Goal: Information Seeking & Learning: Learn about a topic

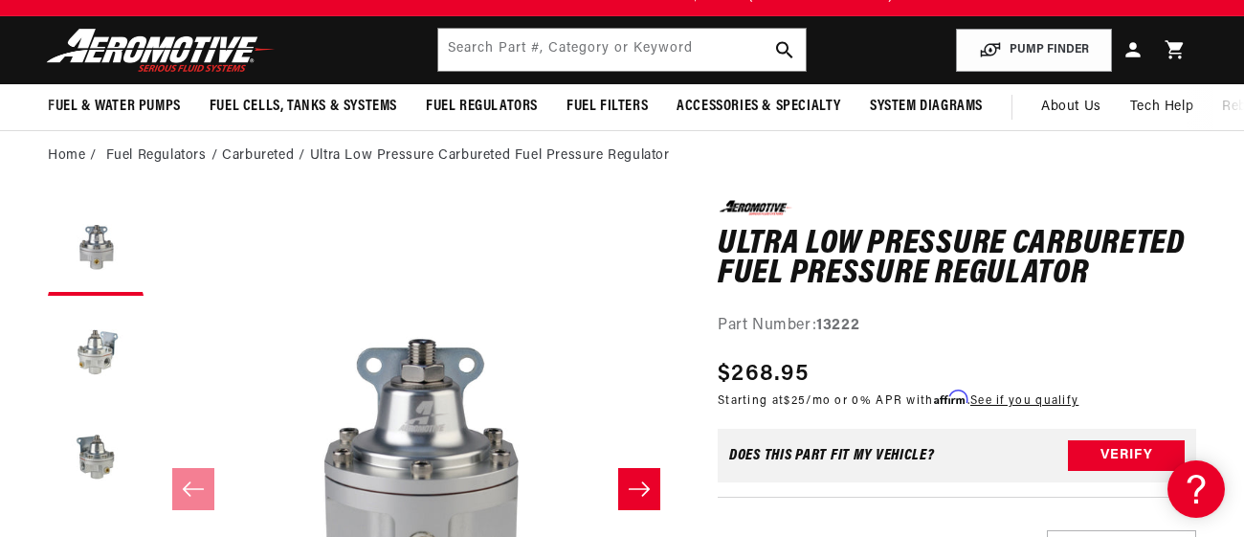
scroll to position [0, 3214]
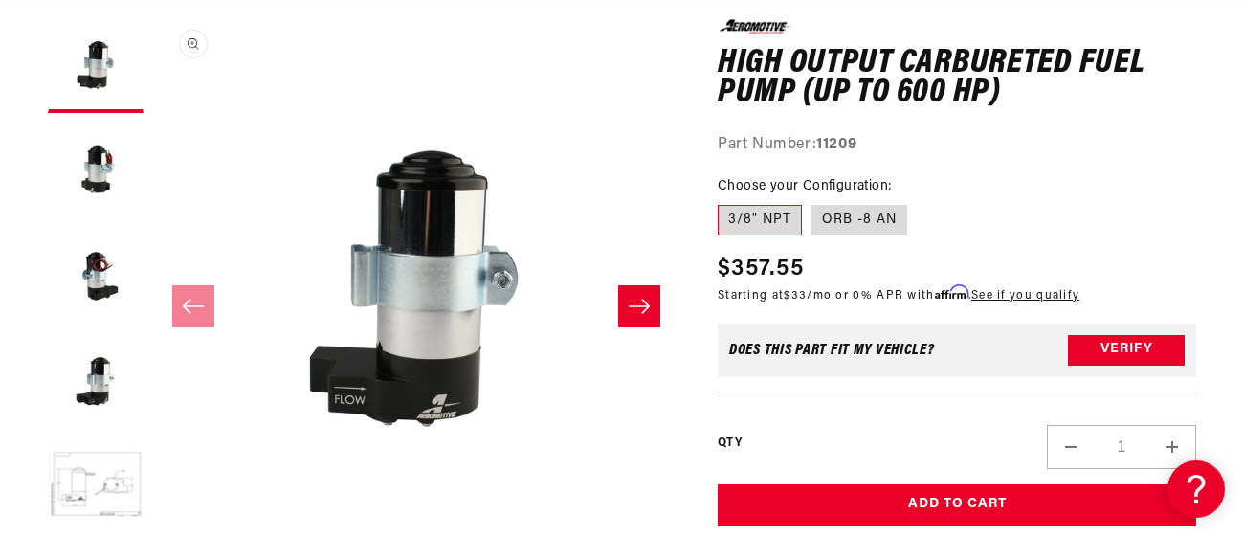
scroll to position [0, 2143]
click at [120, 259] on button "Load image 3 in gallery view" at bounding box center [96, 276] width 96 height 96
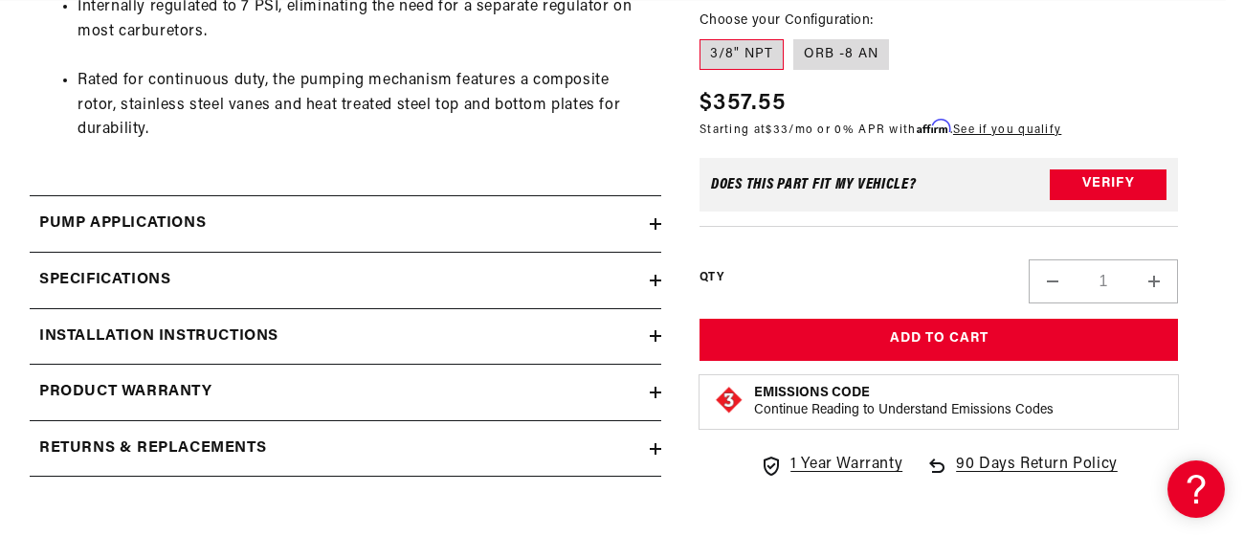
scroll to position [0, 3214]
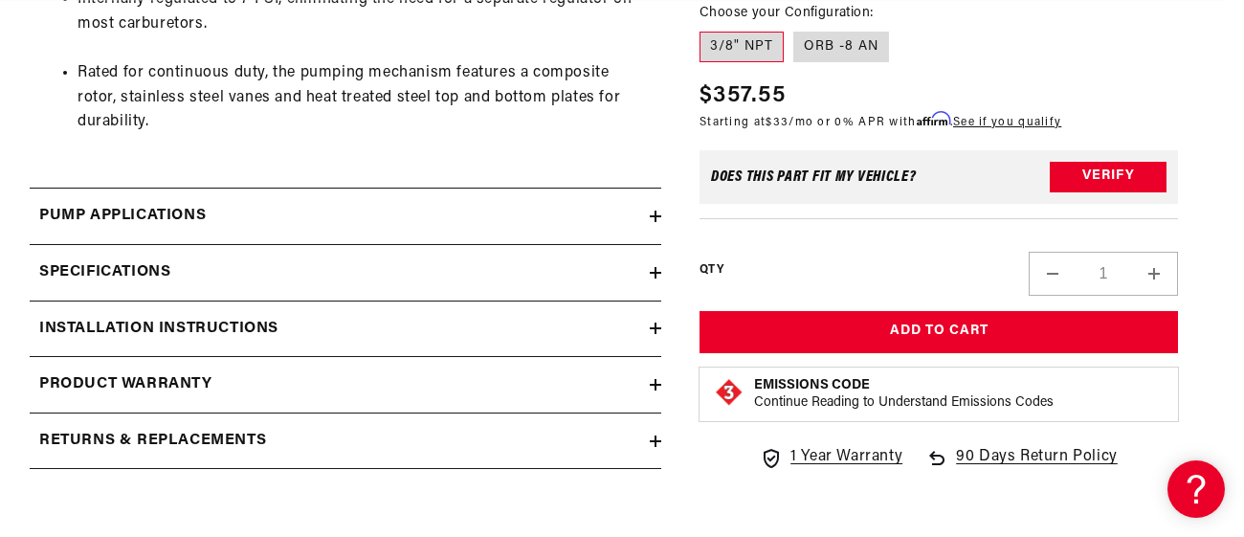
click at [153, 262] on h2 "Specifications" at bounding box center [104, 272] width 131 height 25
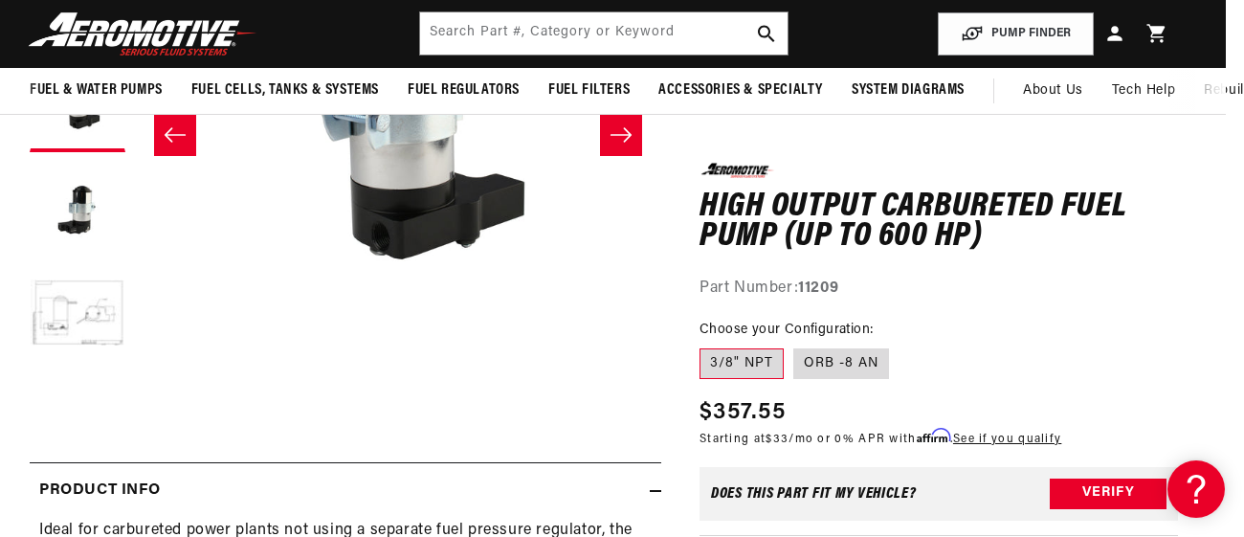
scroll to position [0, 0]
